Goal: Information Seeking & Learning: Find specific fact

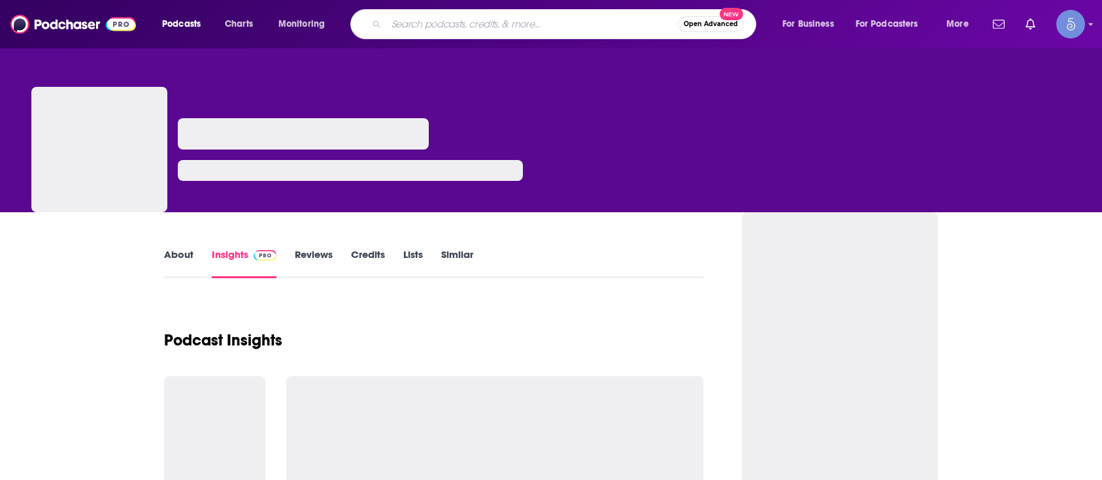
click at [502, 16] on input "Search podcasts, credits, & more..." at bounding box center [531, 24] width 291 height 21
type input "[PERSON_NAME] Longevity"
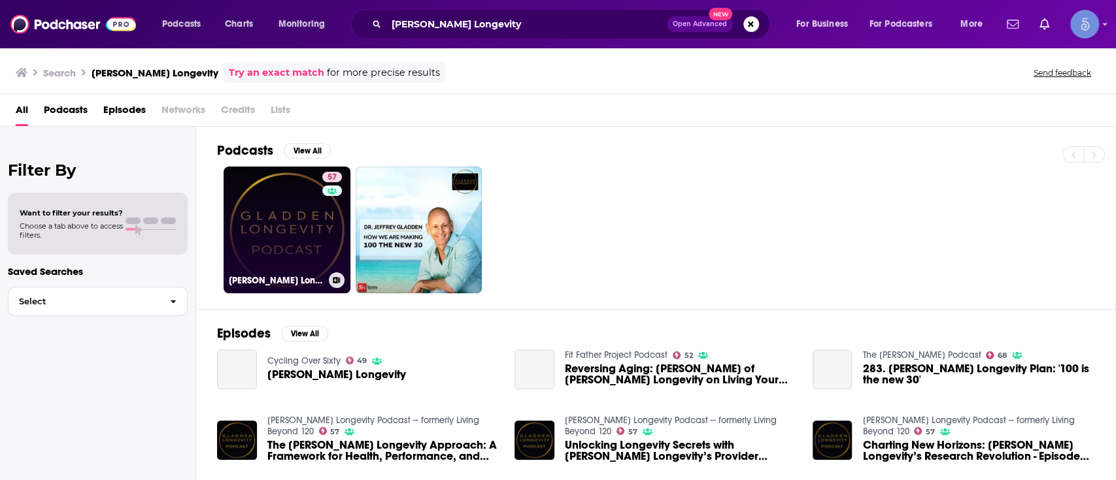
click at [310, 214] on link "57 [PERSON_NAME] Longevity Podcast -- formerly Living Beyond 120" at bounding box center [286, 230] width 127 height 127
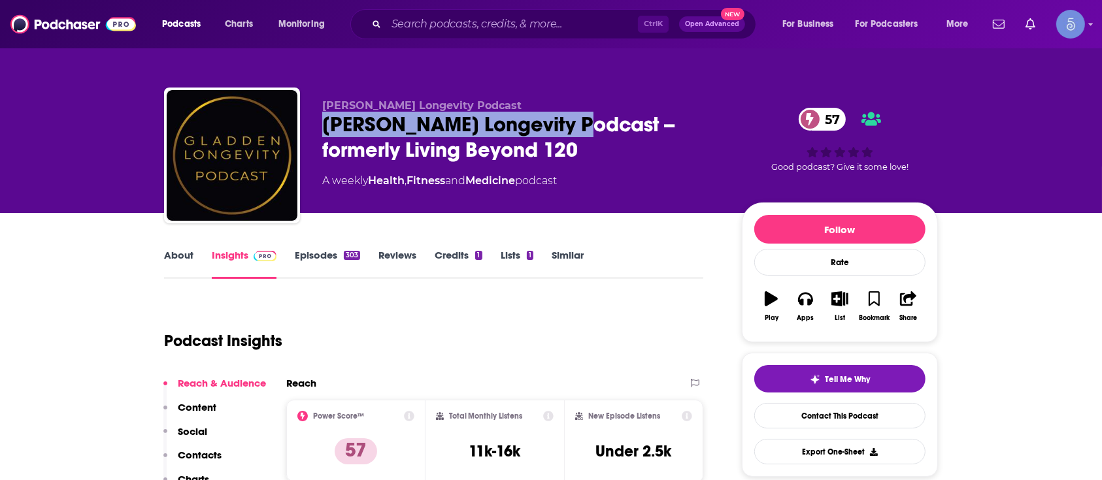
drag, startPoint x: 324, startPoint y: 122, endPoint x: 586, endPoint y: 126, distance: 261.4
click at [586, 126] on div "[PERSON_NAME] Longevity Podcast -- formerly Living Beyond 120 57" at bounding box center [521, 137] width 399 height 51
copy h2 "[PERSON_NAME] Longevity Podcast"
